Goal: Navigation & Orientation: Find specific page/section

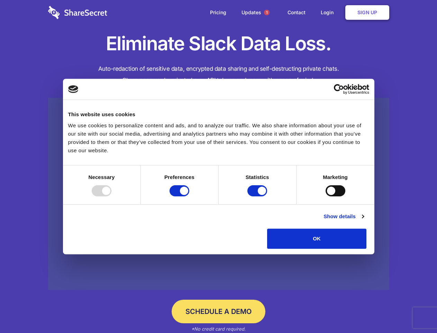
click at [112, 196] on div at bounding box center [102, 190] width 20 height 11
click at [189, 196] on input "Preferences" at bounding box center [180, 190] width 20 height 11
checkbox input "false"
click at [258, 196] on input "Statistics" at bounding box center [258, 190] width 20 height 11
checkbox input "false"
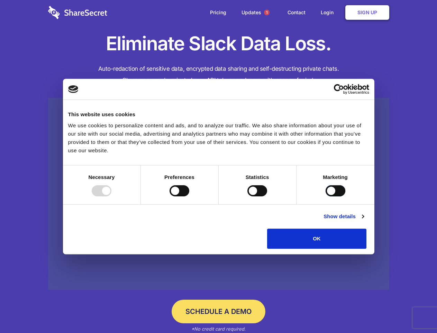
click at [326, 196] on input "Marketing" at bounding box center [336, 190] width 20 height 11
checkbox input "true"
click at [364, 220] on link "Show details" at bounding box center [344, 216] width 40 height 8
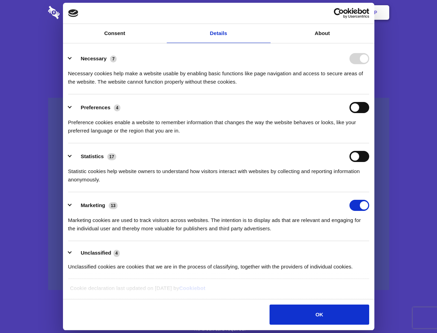
click at [370, 94] on li "Necessary 7 Necessary cookies help make a website usable by enabling basic func…" at bounding box center [218, 69] width 301 height 49
click at [267, 12] on span "1" at bounding box center [267, 13] width 6 height 6
